Goal: Obtain resource: Download file/media

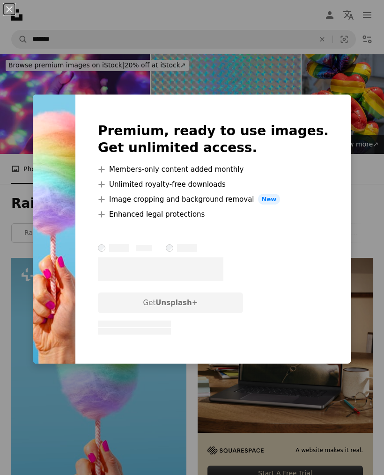
scroll to position [204, 0]
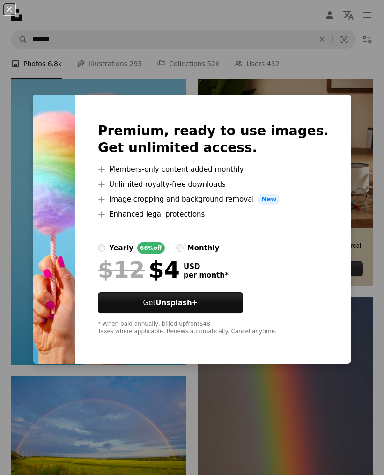
click at [280, 87] on div "An X shape Premium, ready to use images. Get unlimited access. A plus sign Memb…" at bounding box center [192, 237] width 384 height 475
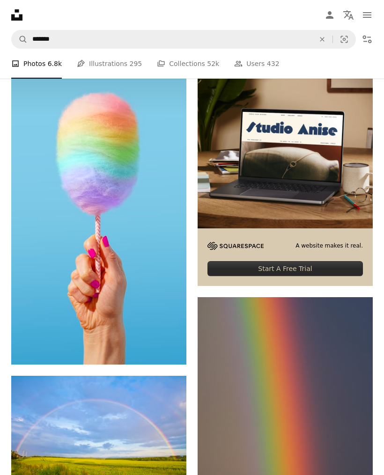
click at [144, 229] on img at bounding box center [98, 208] width 175 height 311
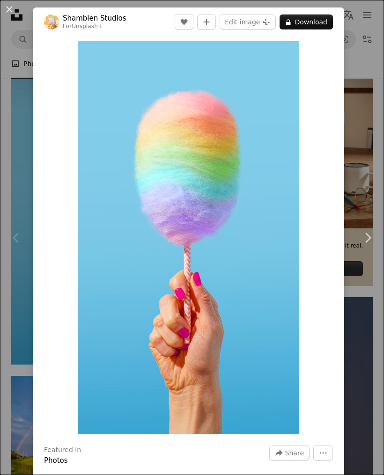
scroll to position [0, 652]
click at [263, 128] on img "Zoom in on this image" at bounding box center [188, 237] width 221 height 393
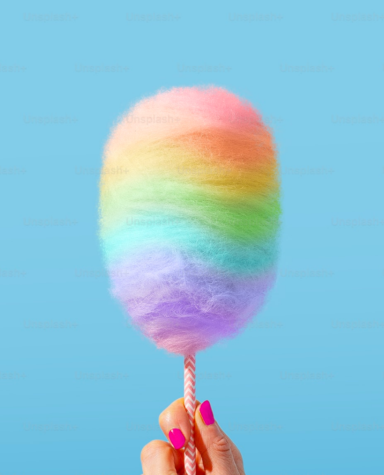
scroll to position [80, 0]
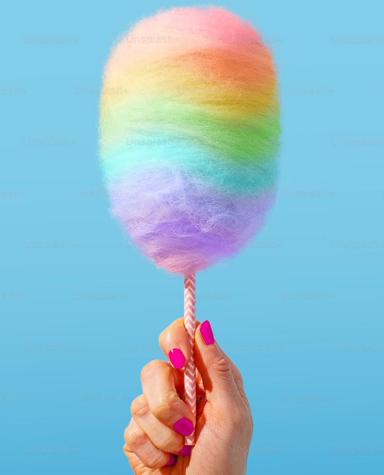
click at [300, 114] on img "Zoom out on this image" at bounding box center [192, 262] width 385 height 684
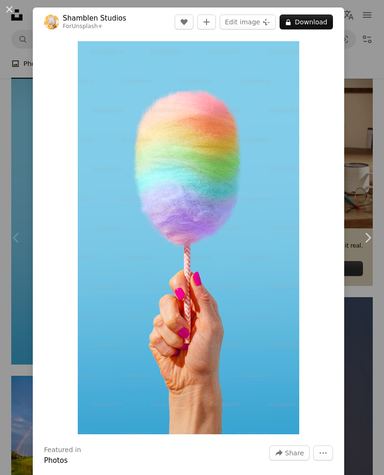
click at [270, 145] on img "Zoom in on this image" at bounding box center [188, 237] width 221 height 393
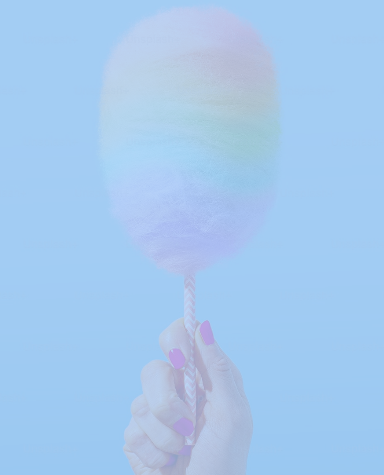
click at [351, 403] on img "Zoom out on this image" at bounding box center [192, 262] width 385 height 684
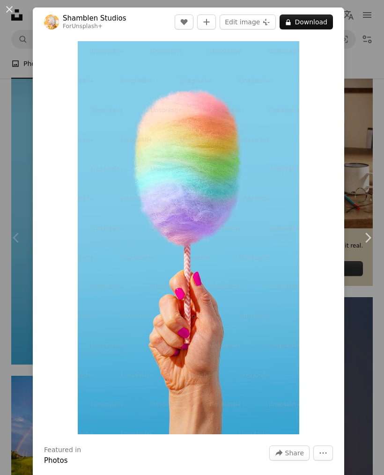
click at [231, 267] on img "Zoom in on this image" at bounding box center [188, 237] width 221 height 393
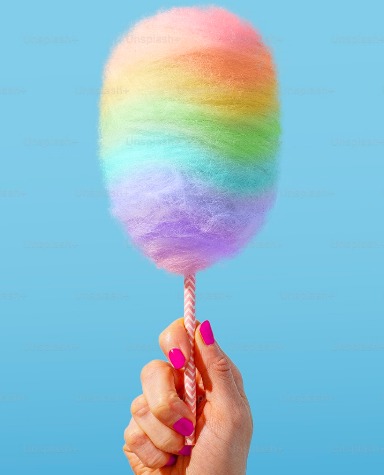
click at [368, 17] on img "Zoom out on this image" at bounding box center [192, 262] width 385 height 684
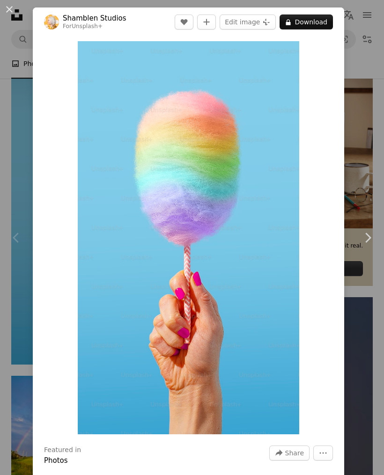
click at [319, 20] on button "A lock Download" at bounding box center [305, 22] width 53 height 15
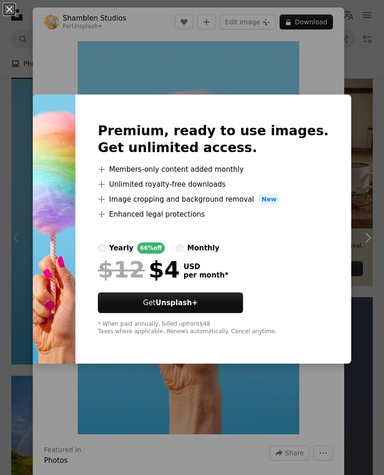
click at [325, 72] on div "An X shape Premium, ready to use images. Get unlimited access. A plus sign Memb…" at bounding box center [192, 237] width 384 height 475
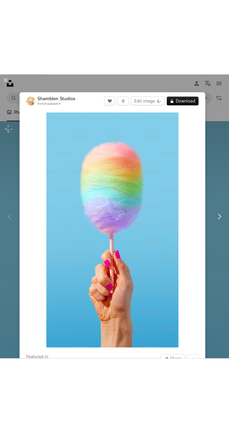
scroll to position [39, 0]
